Goal: Register for event/course

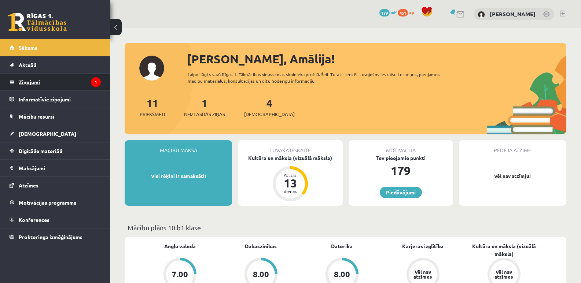
click at [89, 82] on legend "Ziņojumi 1" at bounding box center [60, 82] width 82 height 17
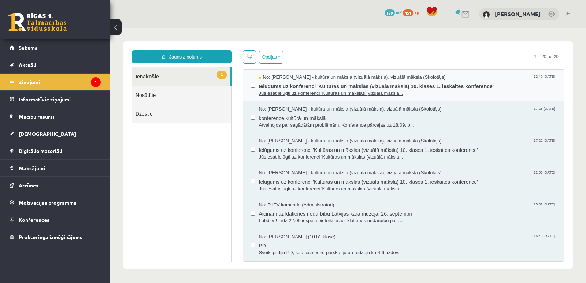
click at [277, 81] on span "Ielūgums uz konferenci 'Kultūras un mākslas (vizuālā māksla) 10. klases 1. iesk…" at bounding box center [408, 85] width 298 height 9
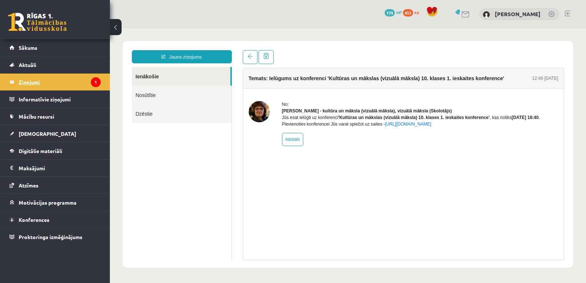
click at [97, 79] on icon "1" at bounding box center [96, 82] width 10 height 10
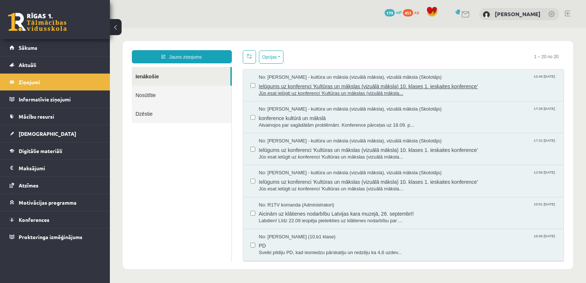
click at [289, 86] on span "Ielūgums uz konferenci 'Kultūras un mākslas (vizuālā māksla) 10. klases 1. iesk…" at bounding box center [408, 85] width 298 height 9
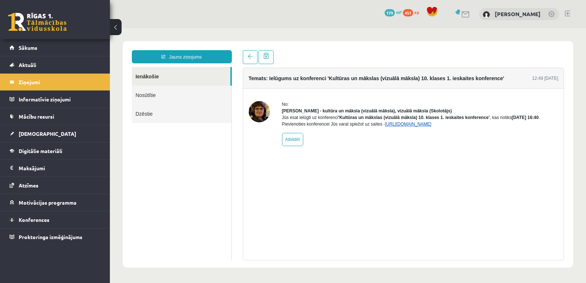
click at [398, 127] on link "https://eskola.r1tv.lv/conferences/5079/join" at bounding box center [408, 124] width 47 height 5
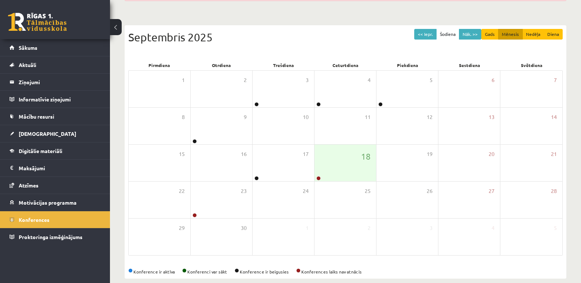
scroll to position [96, 0]
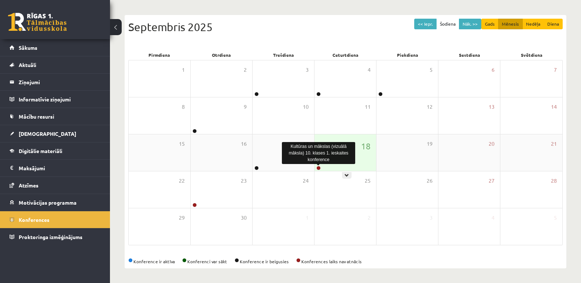
click at [319, 167] on link at bounding box center [318, 168] width 4 height 4
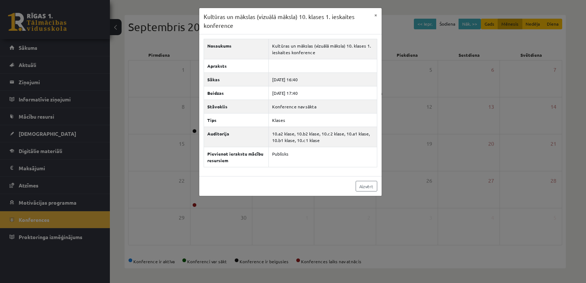
click at [416, 137] on div "Kultūras un mākslas (vizuālā māksla) 10. klases 1. ieskaites konference × Nosau…" at bounding box center [293, 141] width 586 height 283
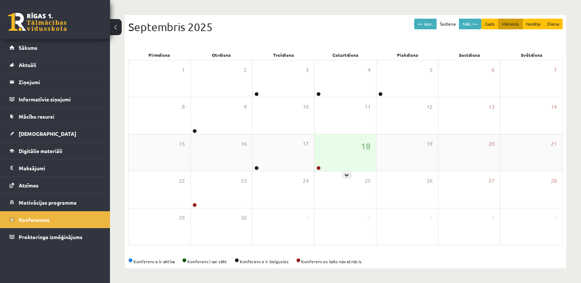
click at [327, 166] on div "18" at bounding box center [345, 152] width 62 height 37
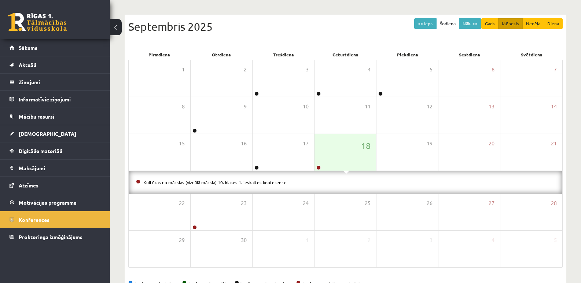
click at [246, 179] on li "Kultūras un mākslas (vizuālā māksla) 10. klases 1. ieskaites konference" at bounding box center [345, 182] width 419 height 8
click at [246, 181] on link "Kultūras un mākslas (vizuālā māksla) 10. klases 1. ieskaites konference" at bounding box center [214, 182] width 143 height 6
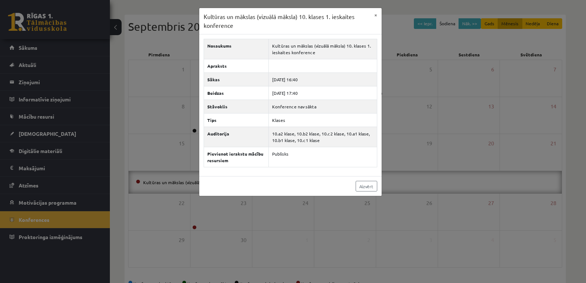
click at [401, 133] on div "Kultūras un mākslas (vizuālā māksla) 10. klases 1. ieskaites konference × Nosau…" at bounding box center [293, 141] width 586 height 283
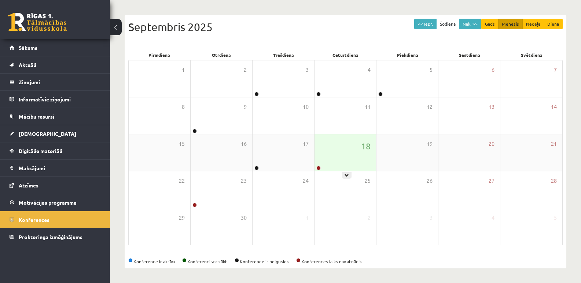
click at [345, 149] on div "18" at bounding box center [345, 152] width 62 height 37
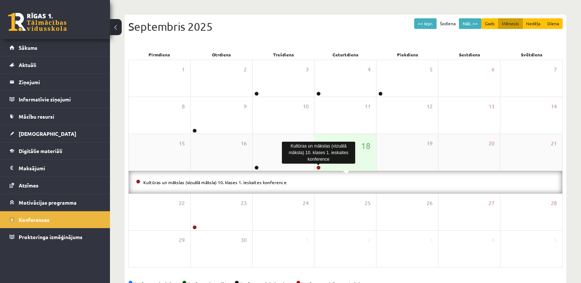
click at [319, 168] on link at bounding box center [318, 168] width 4 height 4
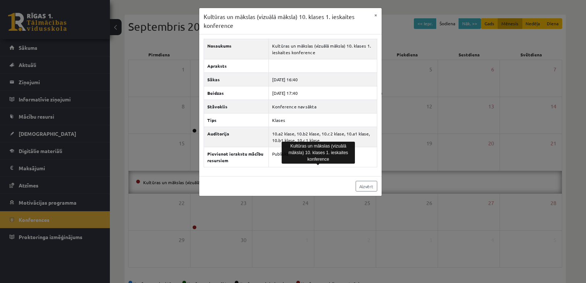
click at [311, 158] on div "Kultūras un mākslas (vizuālā māksla) 10. klases 1. ieskaites konference" at bounding box center [318, 153] width 73 height 22
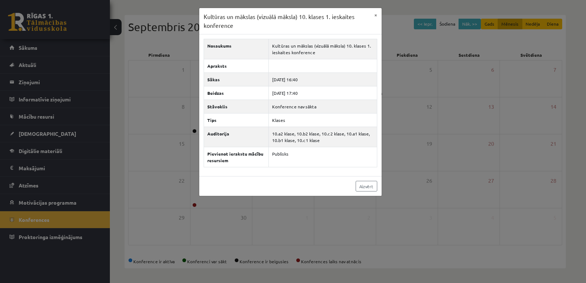
click at [162, 155] on div "Kultūras un mākslas (vizuālā māksla) 10. klases 1. ieskaites konference × Nosau…" at bounding box center [293, 141] width 586 height 283
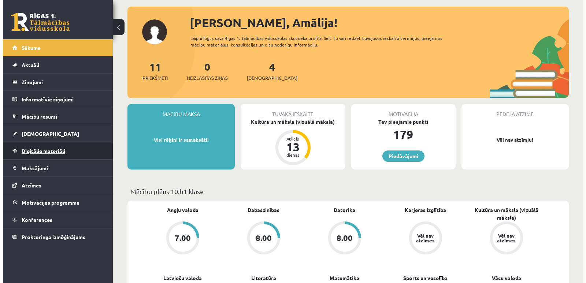
scroll to position [37, 0]
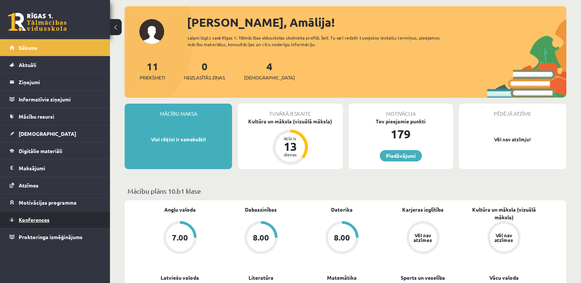
click at [37, 218] on span "Konferences" at bounding box center [34, 219] width 31 height 7
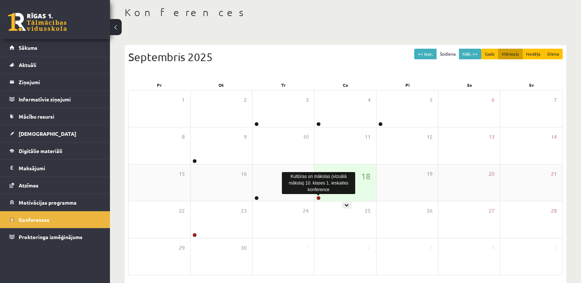
click at [318, 197] on link at bounding box center [318, 198] width 4 height 4
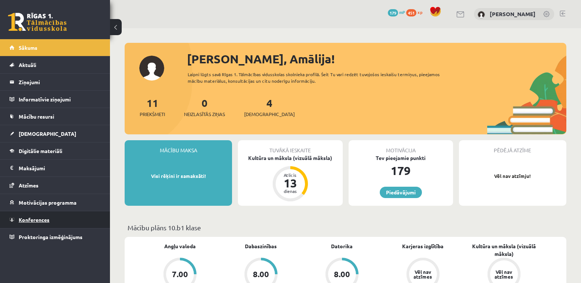
click at [40, 218] on span "Konferences" at bounding box center [34, 219] width 31 height 7
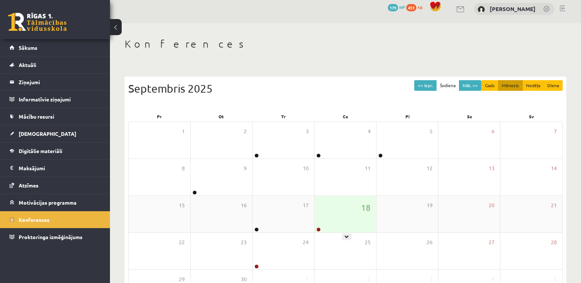
scroll to position [67, 0]
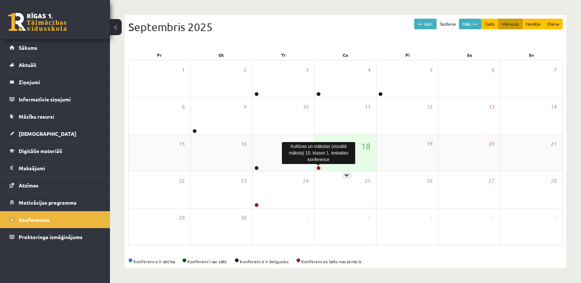
click at [319, 168] on link at bounding box center [318, 168] width 4 height 4
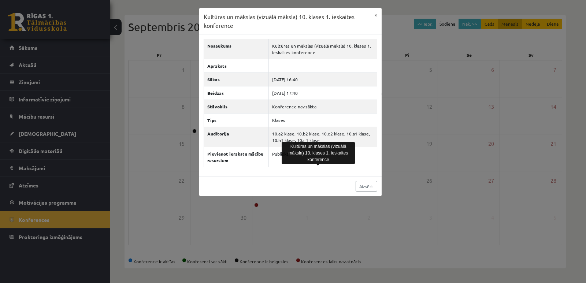
click at [399, 170] on div "Kultūras un mākslas (vizuālā māksla) 10. klases 1. ieskaites konference × Nosau…" at bounding box center [293, 141] width 586 height 283
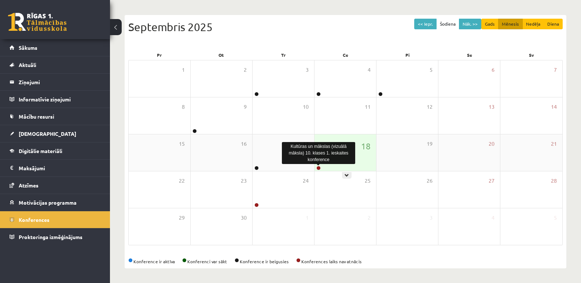
click at [319, 167] on link at bounding box center [318, 168] width 4 height 4
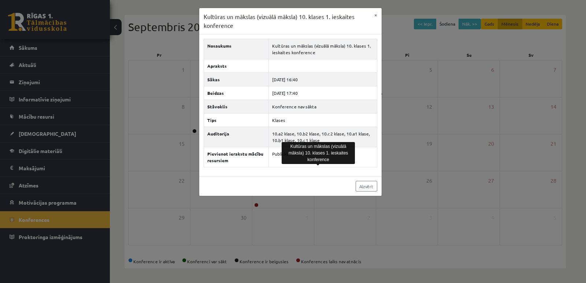
click at [174, 124] on div "Kultūras un mākslas (vizuālā māksla) 10. klases 1. ieskaites konference × Nosau…" at bounding box center [293, 141] width 586 height 283
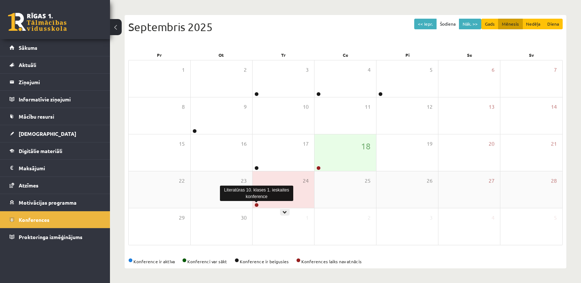
click at [256, 203] on link at bounding box center [256, 205] width 4 height 4
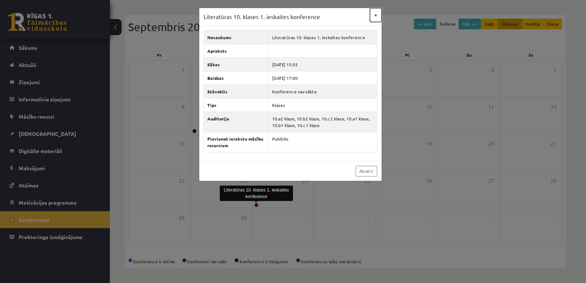
click at [375, 14] on button "×" at bounding box center [376, 15] width 12 height 14
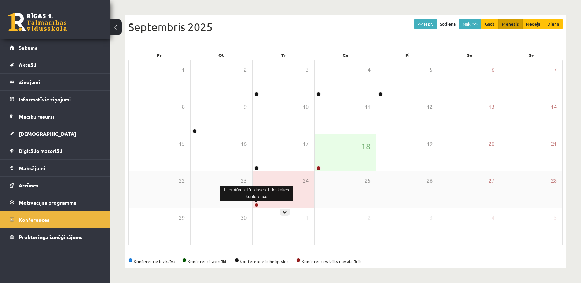
click at [257, 206] on link at bounding box center [256, 205] width 4 height 4
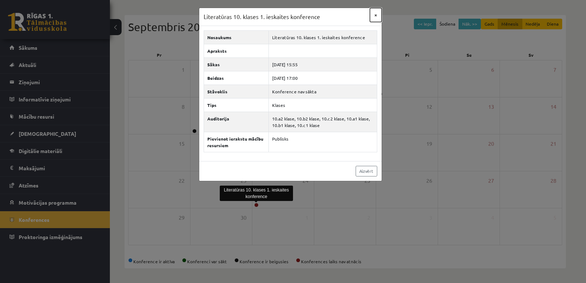
click at [377, 14] on button "×" at bounding box center [376, 15] width 12 height 14
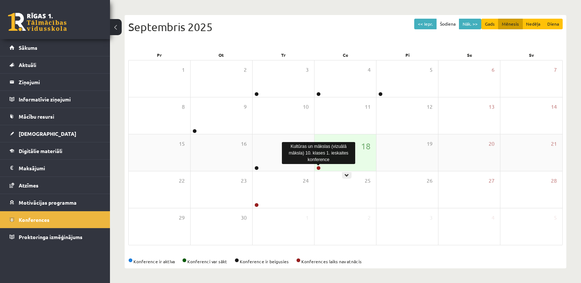
click at [320, 167] on link at bounding box center [318, 168] width 4 height 4
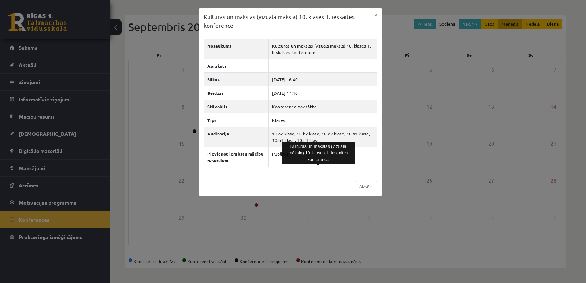
click at [260, 173] on div "Nosaukums Kultūras un mākslas (vizuālā māksla) 10. klases 1. ieskaites konferen…" at bounding box center [290, 105] width 182 height 142
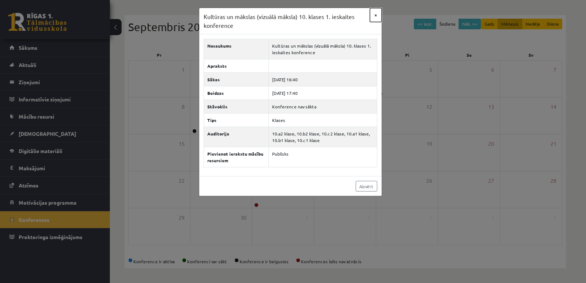
click at [375, 15] on button "×" at bounding box center [376, 15] width 12 height 14
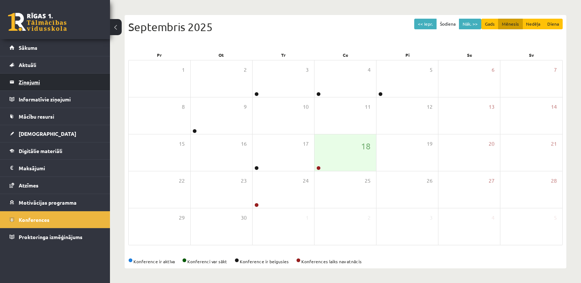
click at [23, 83] on legend "Ziņojumi 0" at bounding box center [60, 82] width 82 height 17
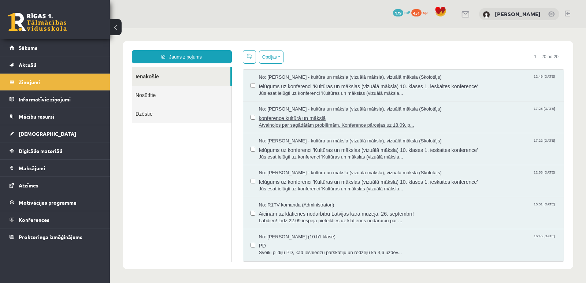
click at [293, 119] on span "konference kultūrā un mākslā" at bounding box center [408, 117] width 298 height 9
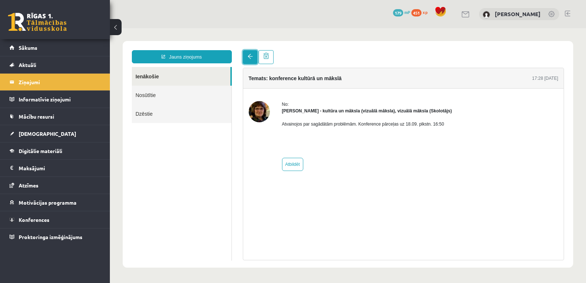
click at [249, 58] on span at bounding box center [250, 56] width 5 height 5
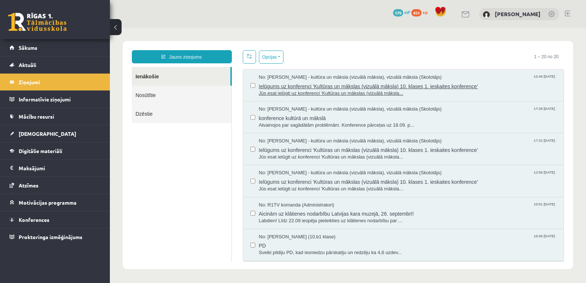
click at [273, 92] on span "Jūs esat ielūgti uz konferenci 'Kultūras un mākslas (vizuālā māksla..." at bounding box center [408, 93] width 298 height 7
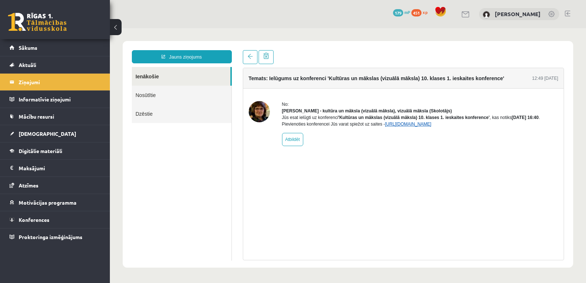
click at [431, 127] on link "https://eskola.r1tv.lv/conferences/5079/join" at bounding box center [408, 124] width 47 height 5
click at [248, 56] on span at bounding box center [250, 56] width 5 height 5
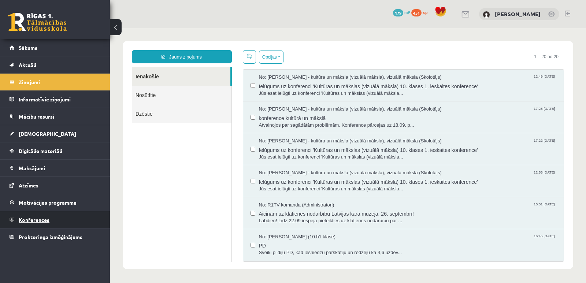
click at [48, 218] on span "Konferences" at bounding box center [34, 219] width 31 height 7
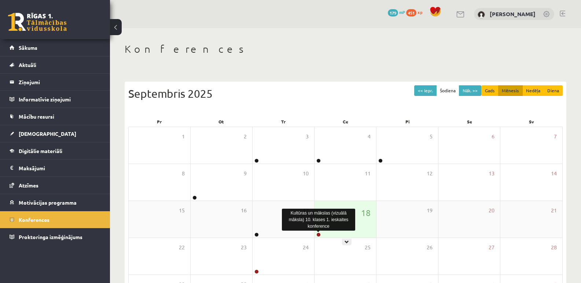
click at [317, 234] on link at bounding box center [318, 235] width 4 height 4
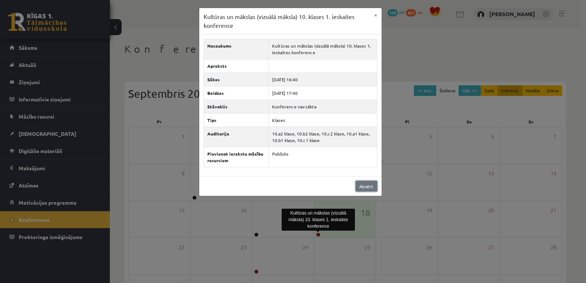
click at [361, 187] on link "Aizvērt" at bounding box center [367, 186] width 22 height 11
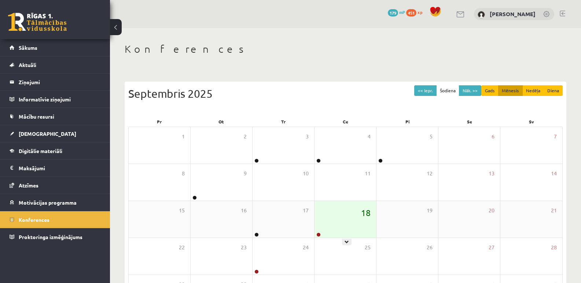
click at [368, 213] on span "18" at bounding box center [366, 213] width 10 height 12
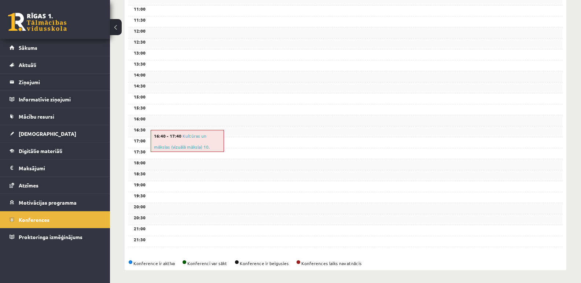
scroll to position [233, 0]
click at [196, 133] on link "Kultūras un mākslas (vizuālā māksla) 10. klases 1. ieskaites konference" at bounding box center [185, 145] width 62 height 28
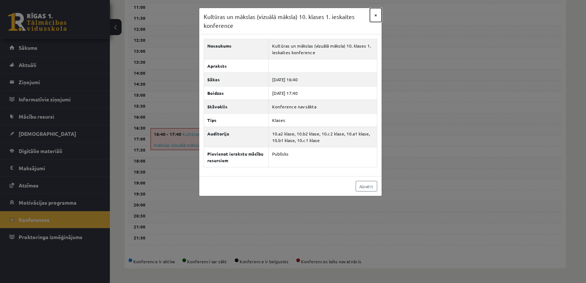
click at [375, 15] on button "×" at bounding box center [376, 15] width 12 height 14
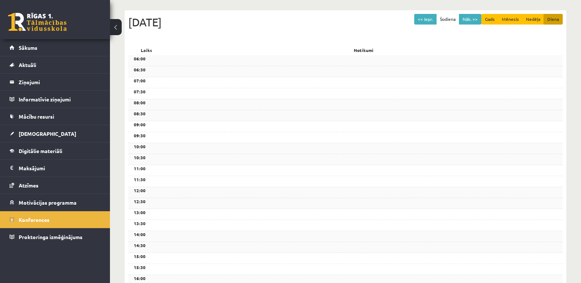
scroll to position [73, 0]
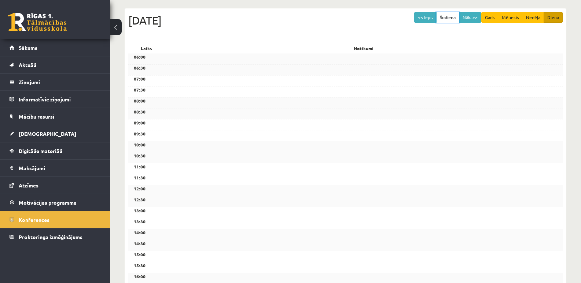
click at [453, 16] on button "Šodiena" at bounding box center [447, 17] width 23 height 11
click at [466, 17] on button "Nāk. >>" at bounding box center [470, 17] width 22 height 11
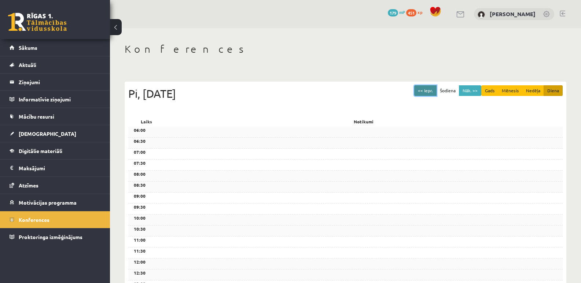
click at [425, 90] on button "<< Iepr." at bounding box center [425, 90] width 22 height 11
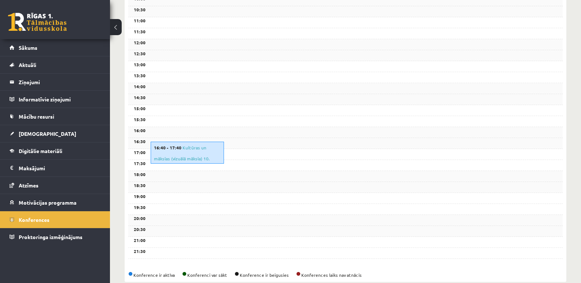
scroll to position [220, 0]
click at [195, 147] on link "Kultūras un mākslas (vizuālā māksla) 10. klases 1. ieskaites konference" at bounding box center [185, 158] width 62 height 28
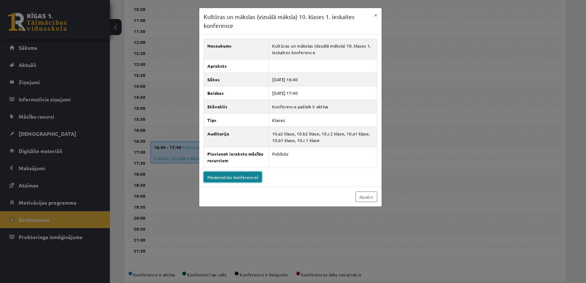
click at [233, 179] on link "Pievienoties konferencei" at bounding box center [233, 177] width 58 height 11
click at [365, 194] on link "Aizvērt" at bounding box center [367, 197] width 22 height 11
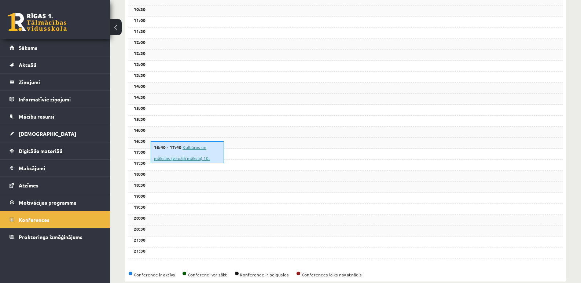
click at [194, 147] on link "Kultūras un mākslas (vizuālā māksla) 10. klases 1. ieskaites konference" at bounding box center [185, 158] width 62 height 28
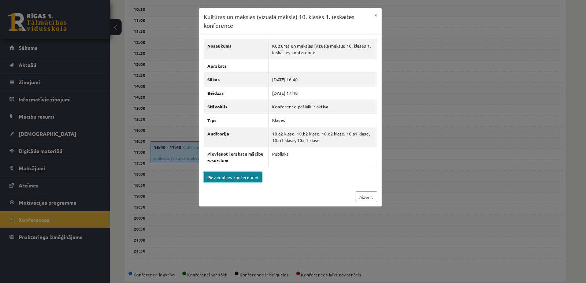
click at [248, 176] on link "Pievienoties konferencei" at bounding box center [233, 177] width 58 height 11
click at [364, 198] on link "Aizvērt" at bounding box center [367, 197] width 22 height 11
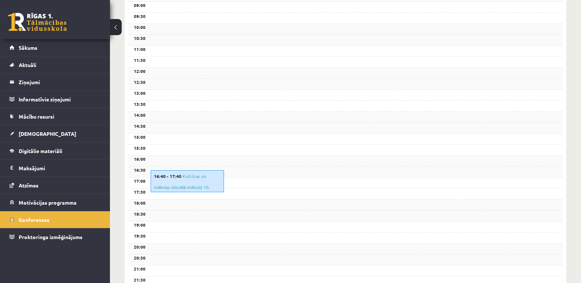
scroll to position [147, 0]
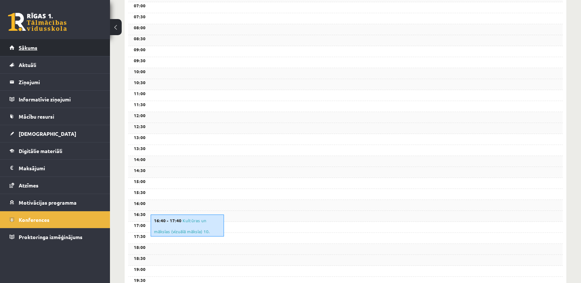
click at [44, 52] on link "Sākums" at bounding box center [55, 47] width 91 height 17
